Goal: Task Accomplishment & Management: Use online tool/utility

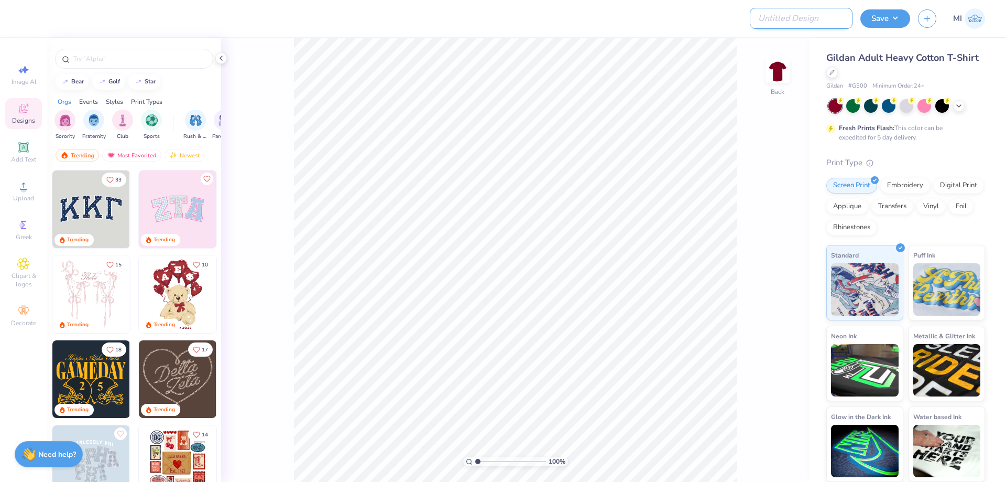
click at [824, 8] on input "Design Title" at bounding box center [801, 18] width 103 height 21
paste input "FPS239339"
type input "FPS239339"
click at [678, 10] on div at bounding box center [398, 18] width 739 height 37
click at [814, 19] on input "FPS239339" at bounding box center [801, 18] width 103 height 21
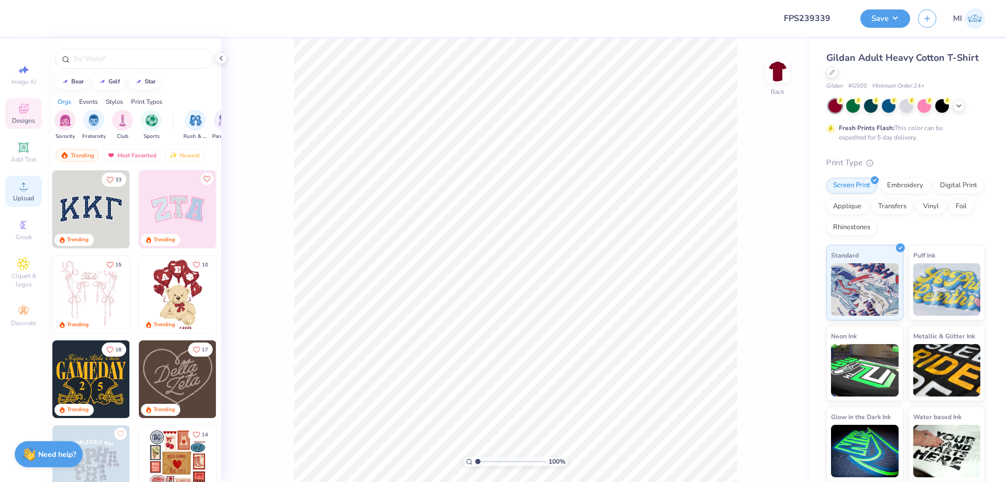
click at [26, 189] on circle at bounding box center [23, 190] width 6 height 6
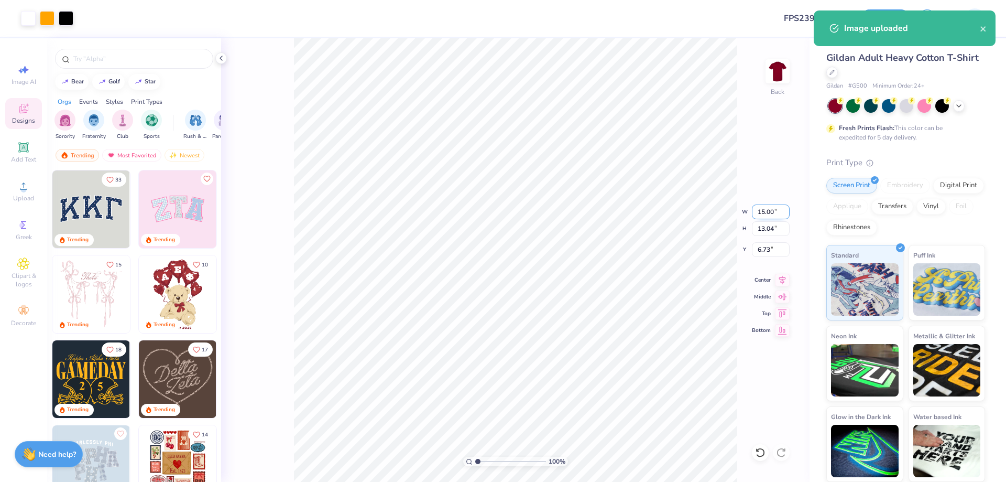
click at [768, 206] on input "15.00" at bounding box center [771, 211] width 38 height 15
type input "11.50"
type input "10.00"
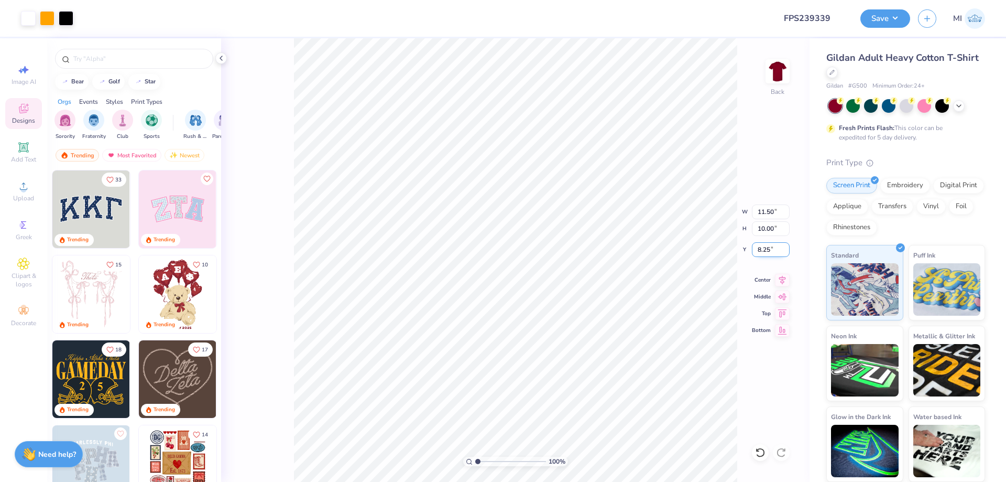
click at [770, 248] on input "8.25" at bounding box center [771, 249] width 38 height 15
type input "3.00"
click at [881, 16] on button "Save" at bounding box center [885, 17] width 50 height 18
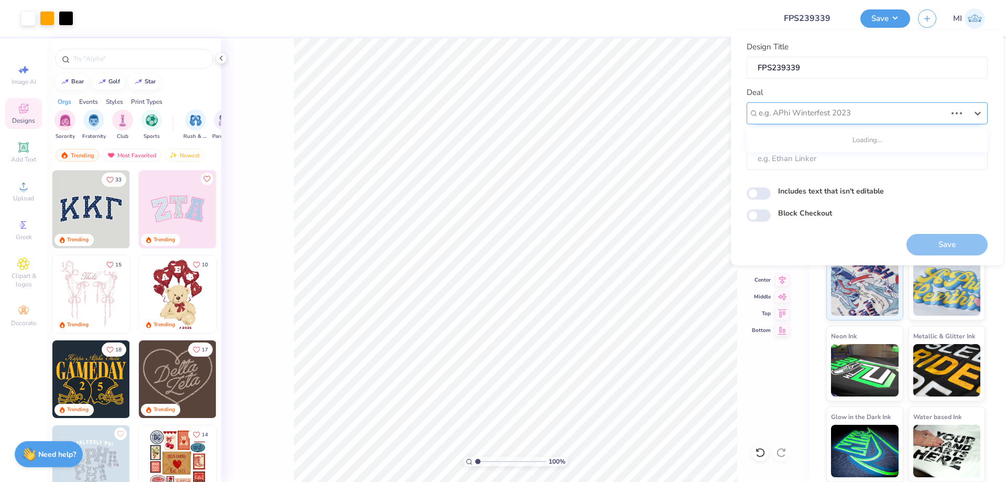
click at [879, 108] on div at bounding box center [853, 113] width 188 height 14
click at [833, 137] on div "Design Tool Gallery" at bounding box center [867, 141] width 233 height 17
type input "Design Tool Gallery"
type input "Design Tool Gallery User"
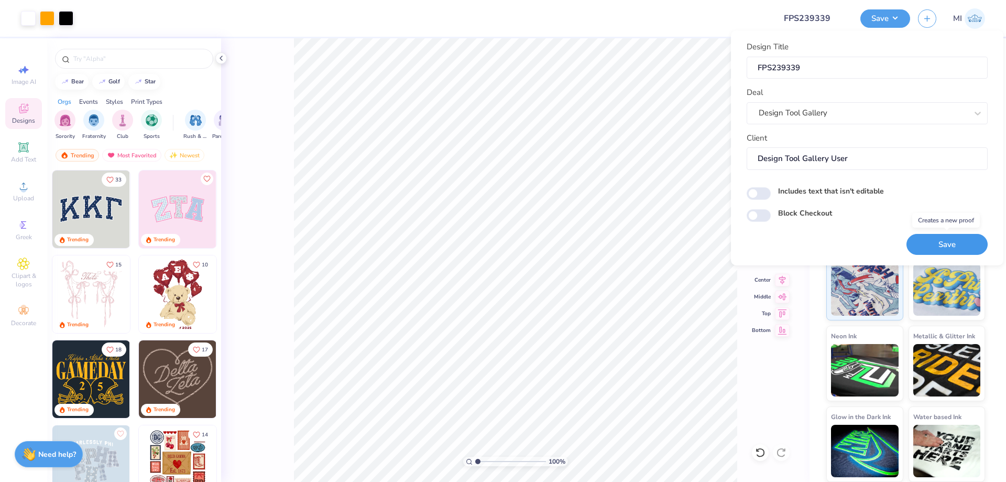
click at [945, 248] on button "Save" at bounding box center [946, 244] width 81 height 21
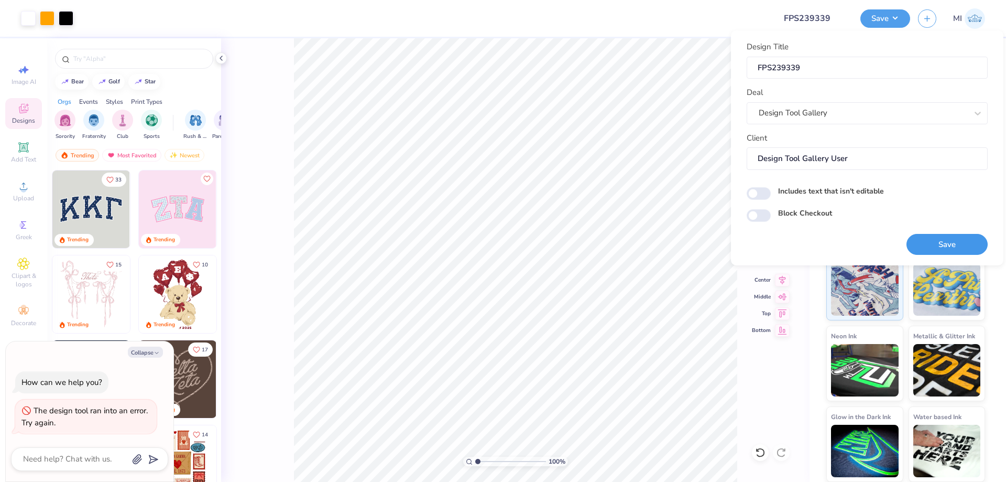
click at [941, 244] on button "Save" at bounding box center [946, 244] width 81 height 21
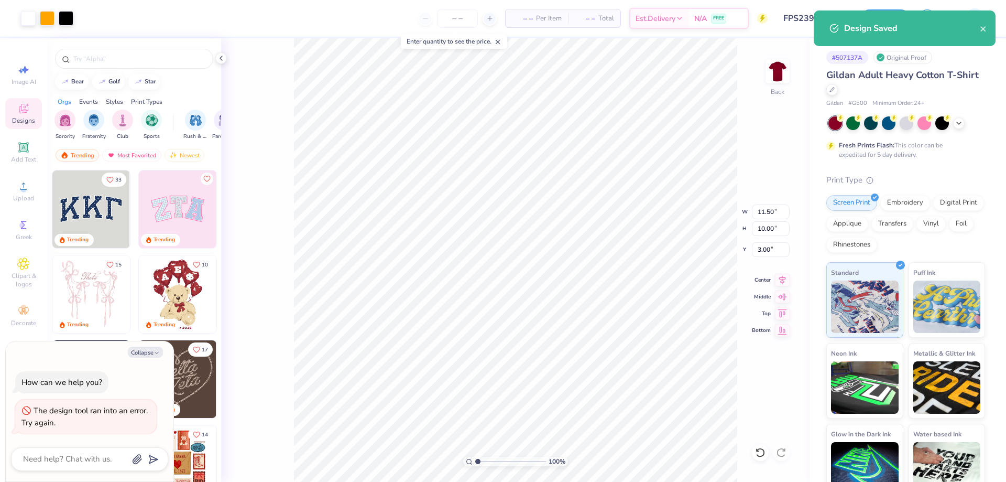
type textarea "x"
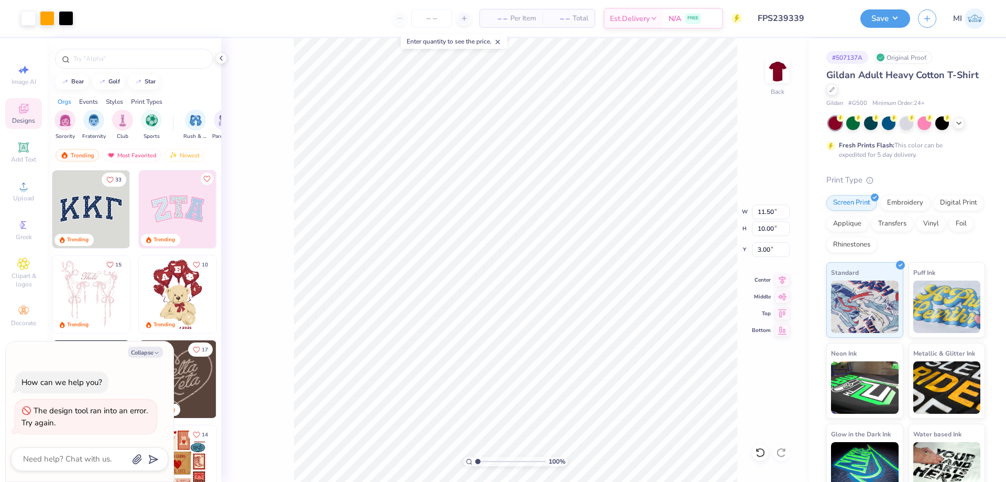
click at [813, 17] on input "FPS239339" at bounding box center [801, 18] width 103 height 21
drag, startPoint x: 498, startPoint y: 461, endPoint x: 483, endPoint y: 462, distance: 14.8
click at [483, 462] on input "range" at bounding box center [510, 460] width 71 height 9
type input "1.78"
